Goal: Check status

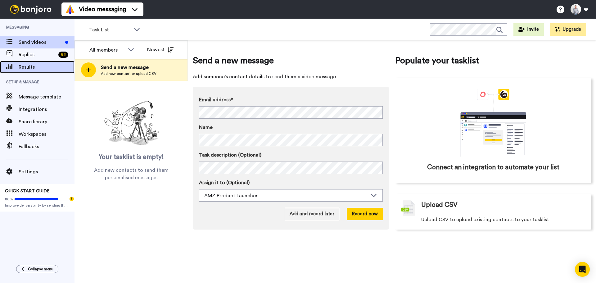
click at [26, 69] on span "Results" at bounding box center [47, 66] width 56 height 7
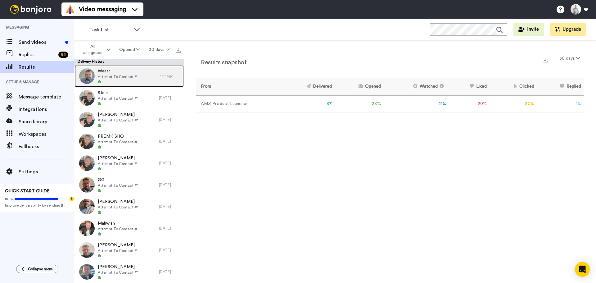
click at [126, 72] on span "Waaar" at bounding box center [118, 71] width 41 height 6
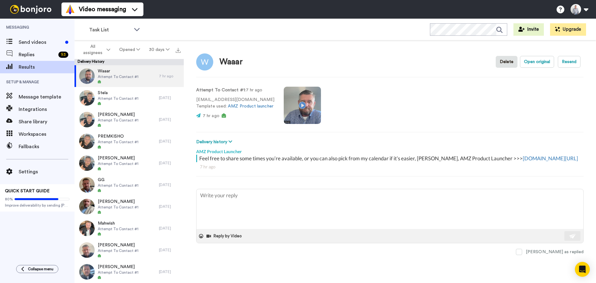
type textarea "x"
